Goal: Browse casually: Explore the website without a specific task or goal

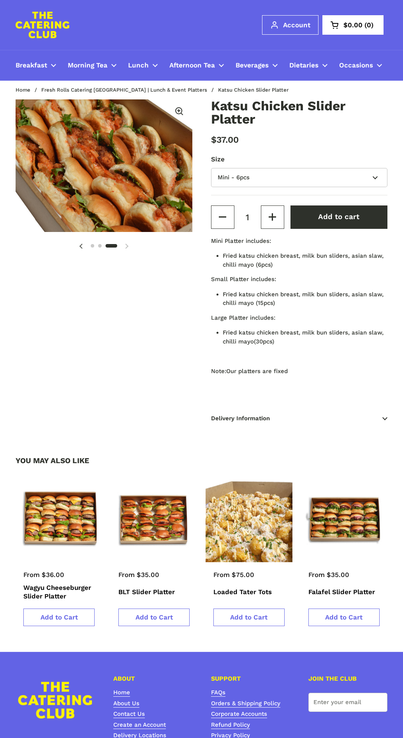
scroll to position [158, 0]
